Goal: Transaction & Acquisition: Purchase product/service

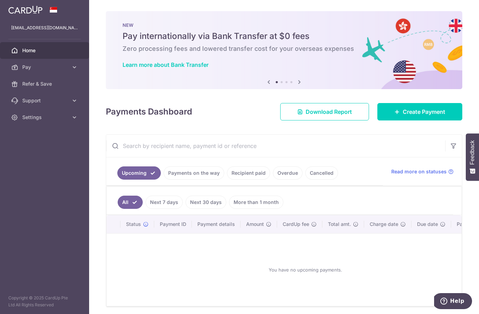
click at [289, 173] on link "Overdue" at bounding box center [288, 172] width 30 height 13
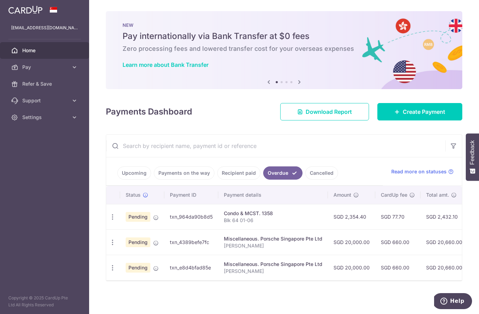
click at [434, 217] on td "SGD 2,432.10" at bounding box center [444, 216] width 47 height 25
click at [421, 212] on td "SGD 2,432.10" at bounding box center [444, 216] width 47 height 25
click at [146, 217] on span "Pending" at bounding box center [138, 217] width 25 height 10
click at [115, 217] on icon "button" at bounding box center [112, 216] width 7 height 7
click at [170, 235] on span "Update payment" at bounding box center [149, 236] width 47 height 8
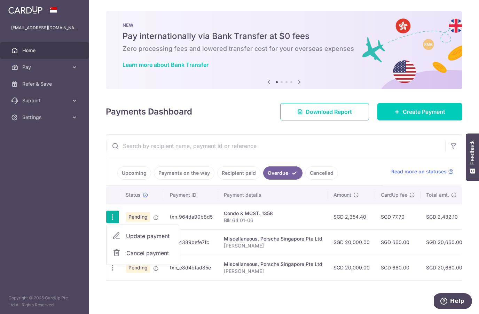
radio input "true"
type input "2,354.40"
type input "[DATE]"
type input "Blk 64 01-06"
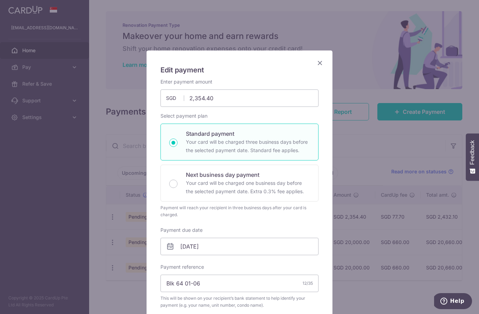
click at [370, 66] on div "Edit payment By clicking apply, you will make changes to all payments to 1358 s…" at bounding box center [239, 157] width 479 height 314
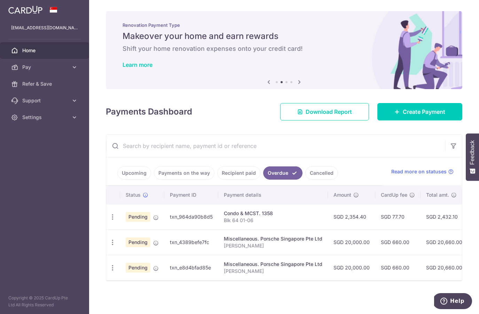
click at [31, 73] on link "Pay" at bounding box center [44, 67] width 89 height 17
click at [24, 104] on span "Recipients" at bounding box center [45, 100] width 46 height 7
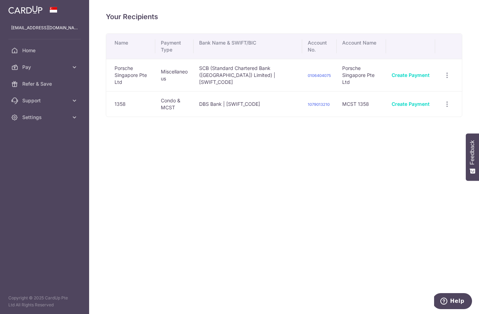
click at [449, 79] on icon "button" at bounding box center [447, 75] width 7 height 7
click at [438, 170] on div at bounding box center [239, 157] width 479 height 314
click at [413, 106] on link "Create Payment" at bounding box center [411, 104] width 38 height 6
